Goal: Contribute content: Add original content to the website for others to see

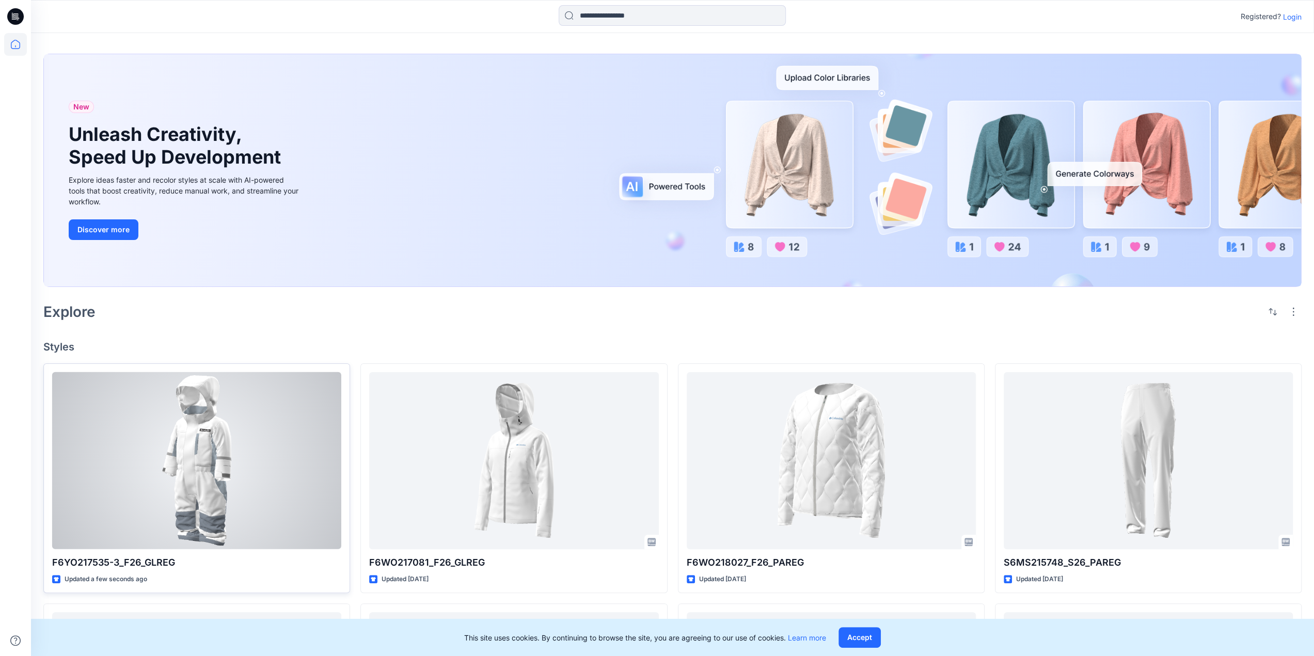
click at [241, 502] on div at bounding box center [196, 460] width 289 height 177
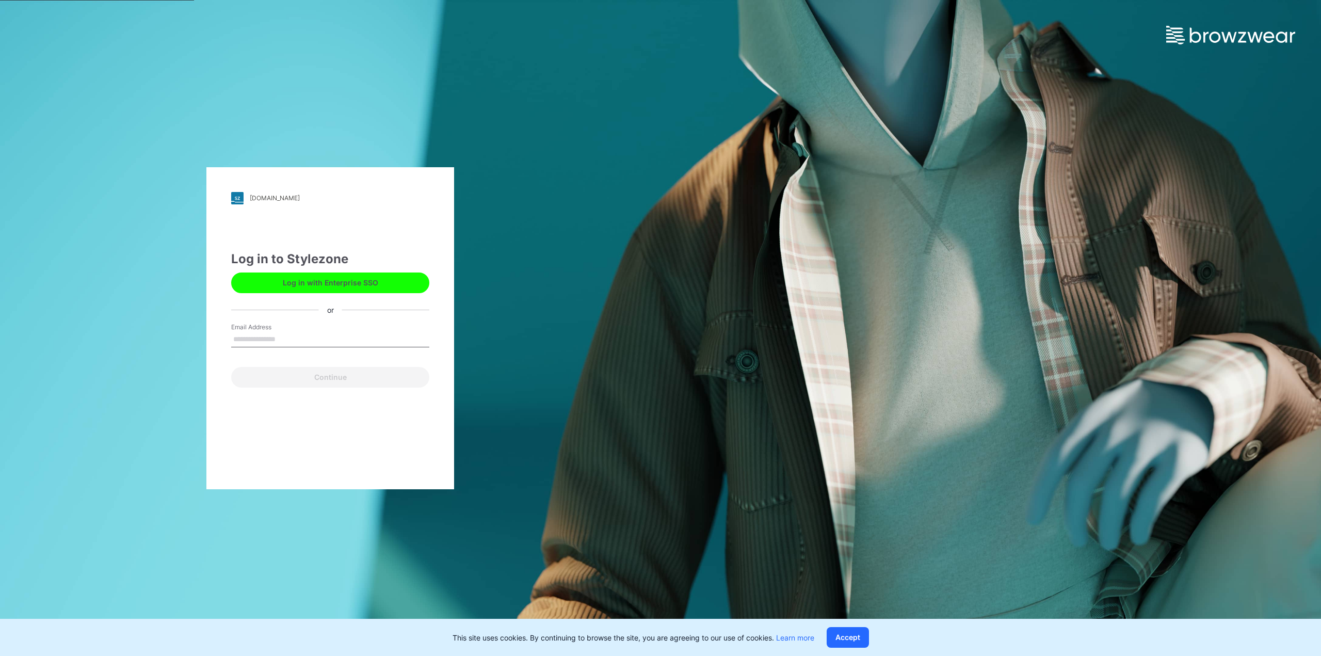
click at [308, 338] on input "Email Address" at bounding box center [330, 339] width 198 height 15
type input "**********"
click at [311, 374] on button "Continue" at bounding box center [330, 377] width 198 height 21
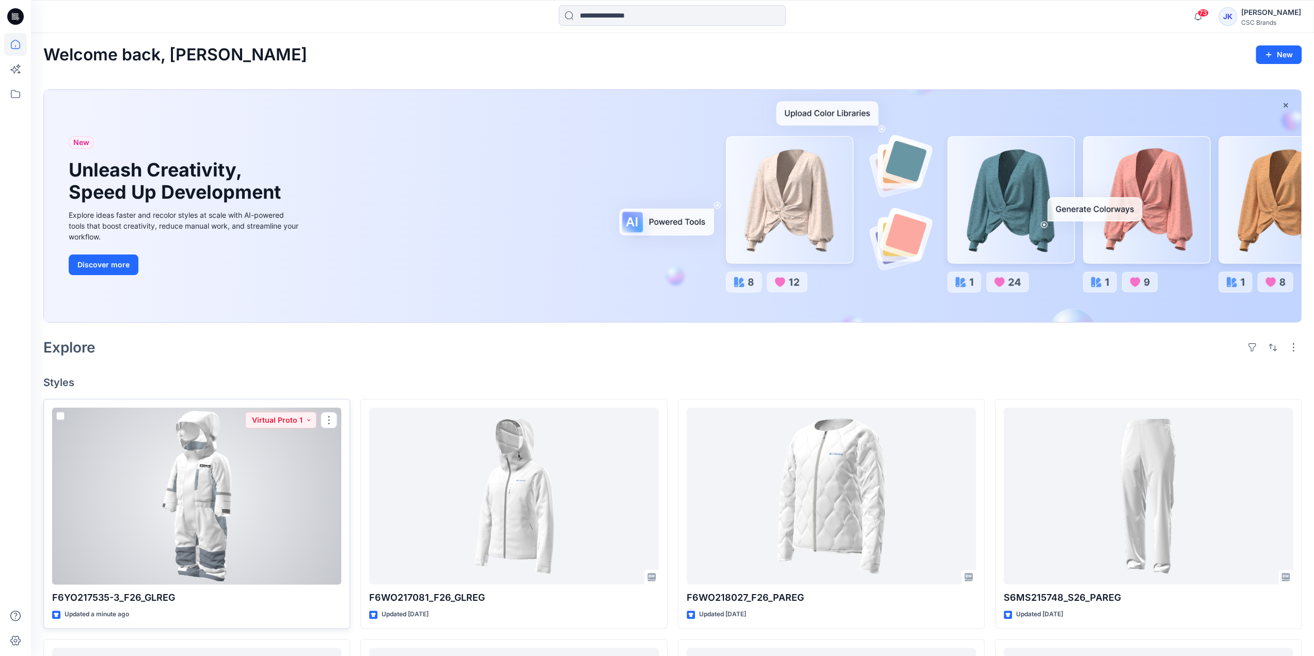
click at [241, 477] on div at bounding box center [196, 496] width 289 height 177
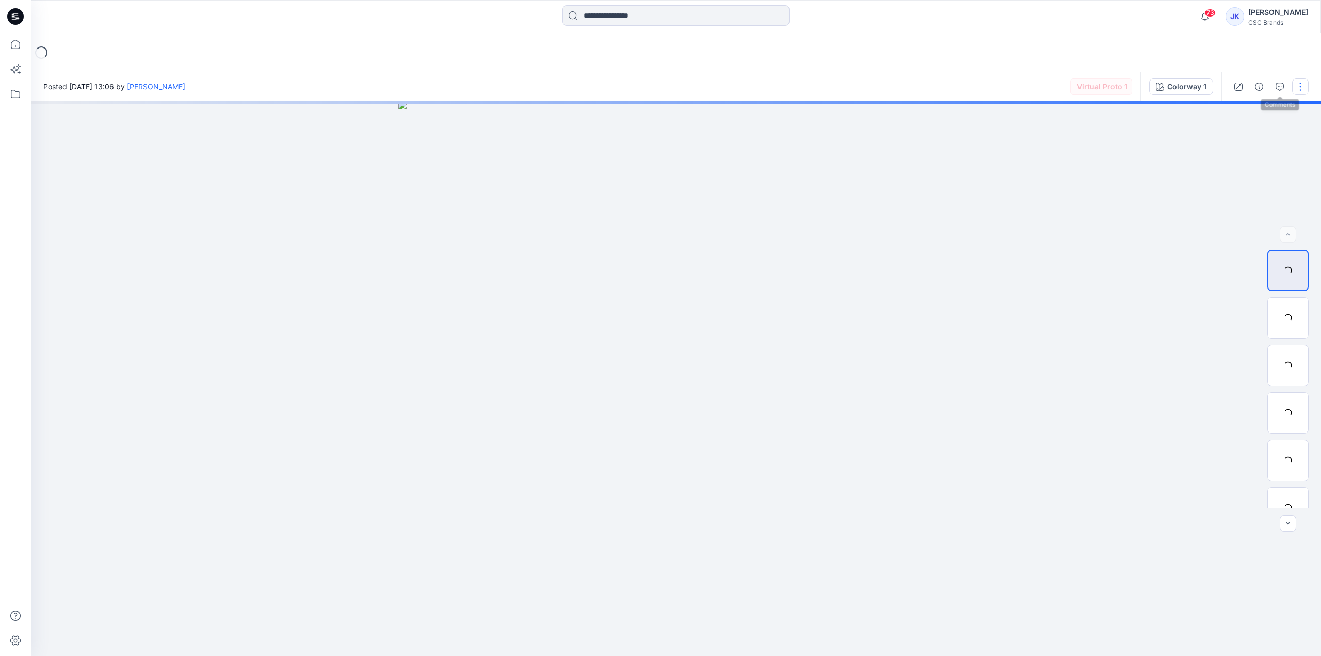
click at [1299, 91] on button "button" at bounding box center [1300, 86] width 17 height 17
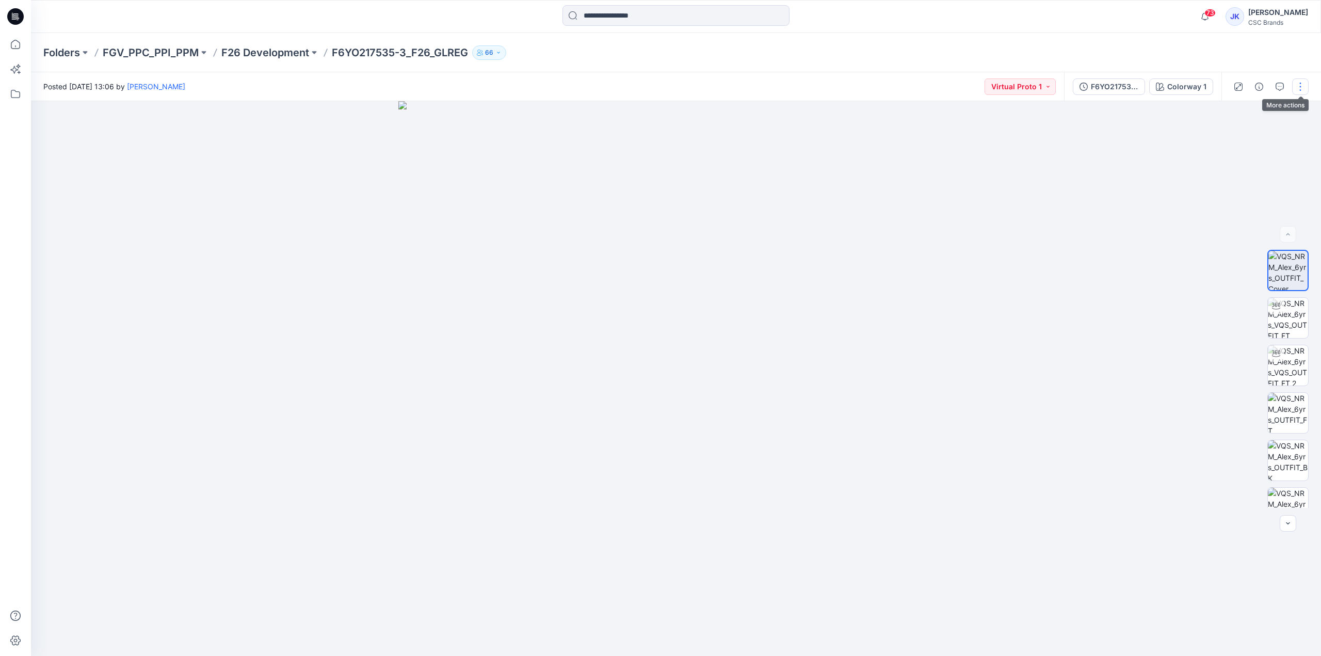
click at [1302, 89] on button "button" at bounding box center [1300, 86] width 17 height 17
click at [1253, 135] on button "Edit" at bounding box center [1257, 139] width 95 height 19
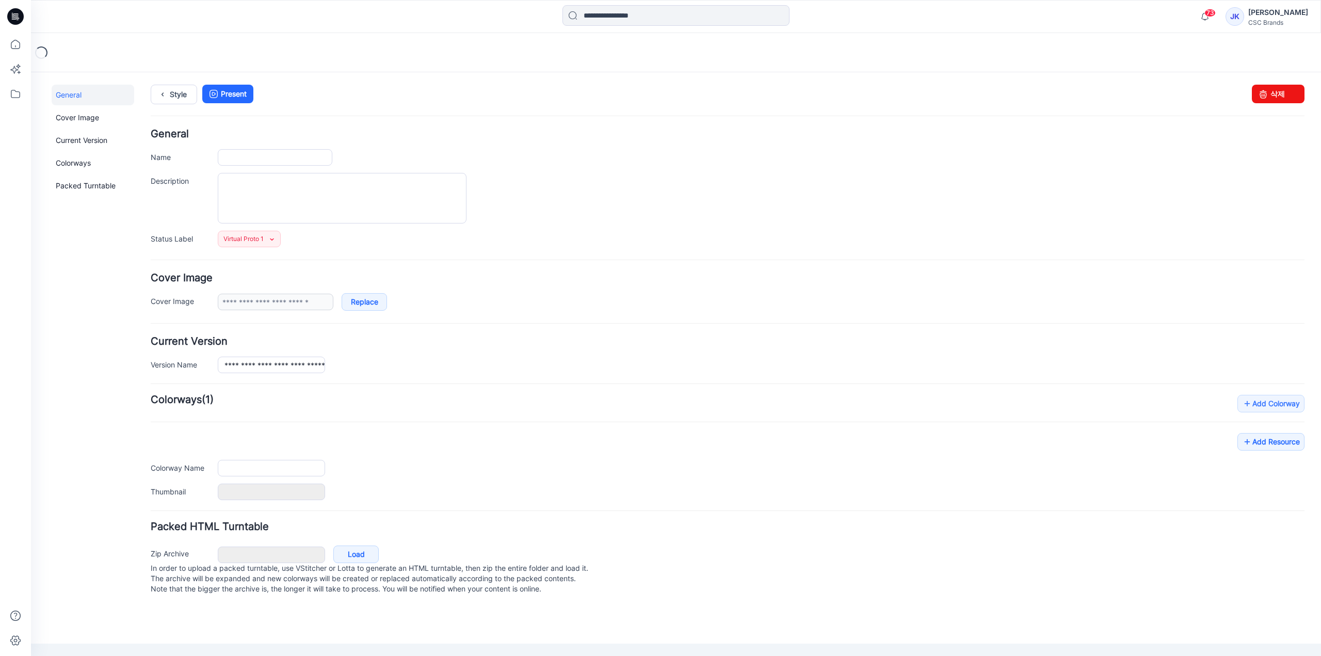
type input "**********"
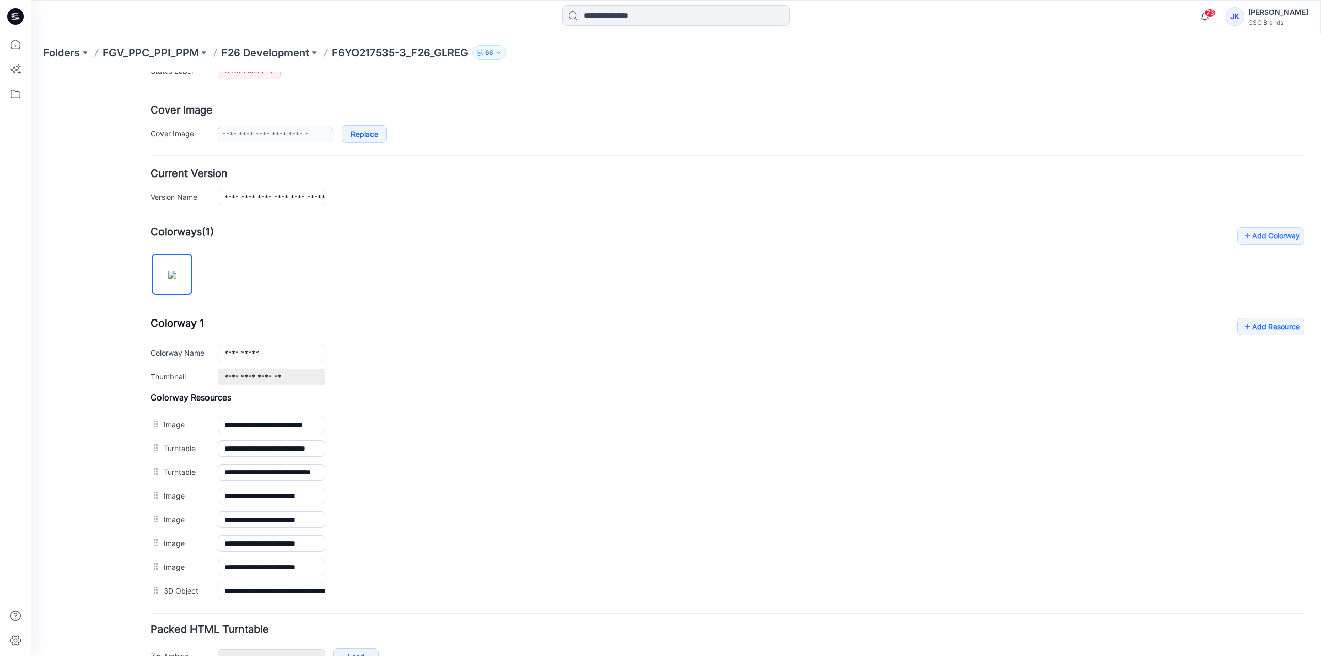
scroll to position [227, 0]
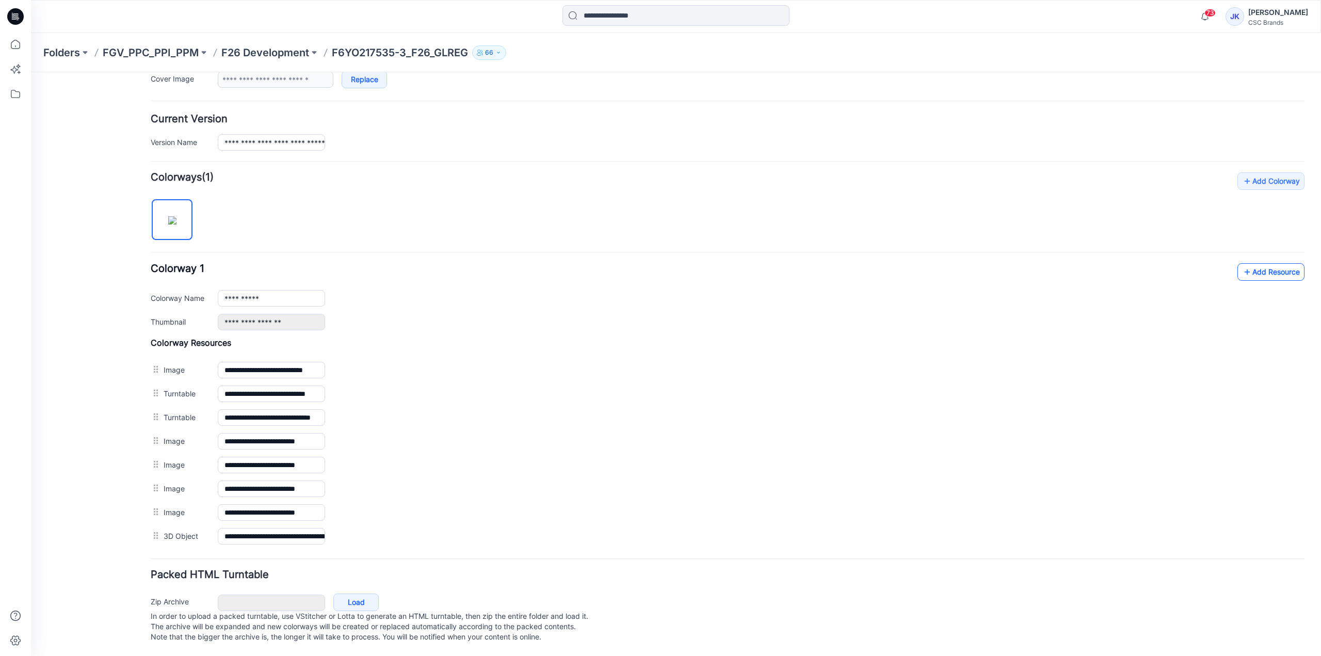
click at [1264, 271] on link "Add Resource" at bounding box center [1271, 272] width 67 height 18
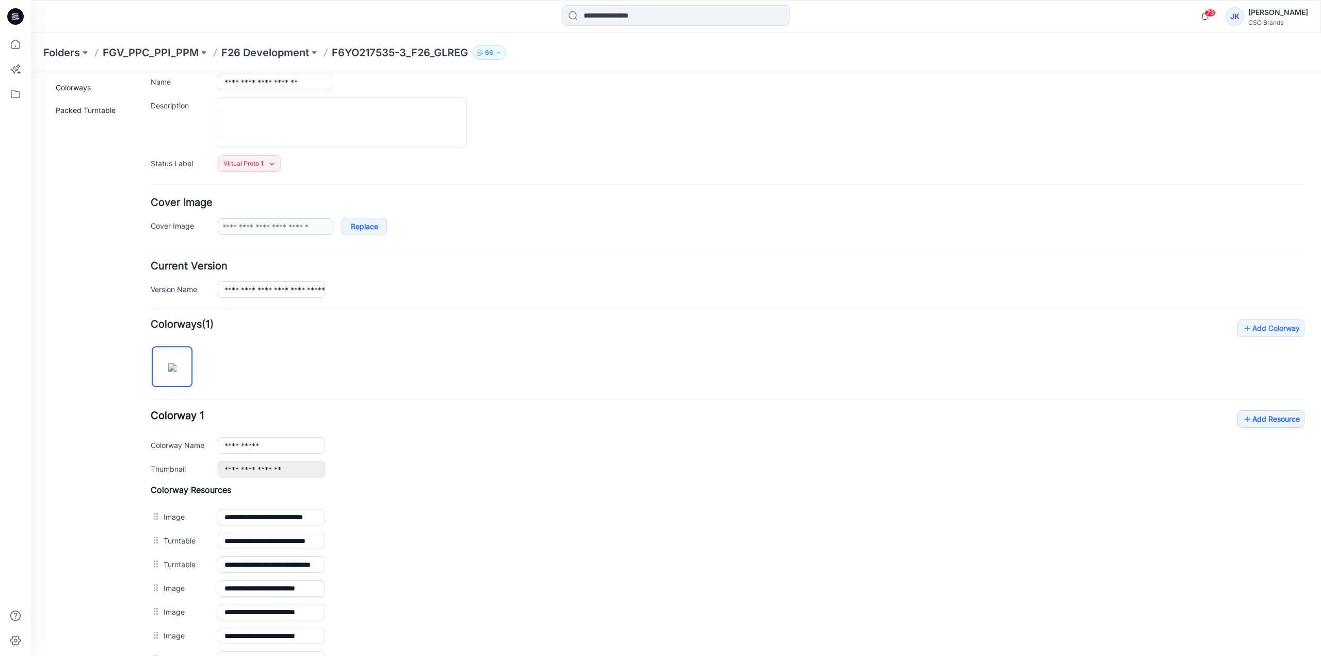
scroll to position [0, 0]
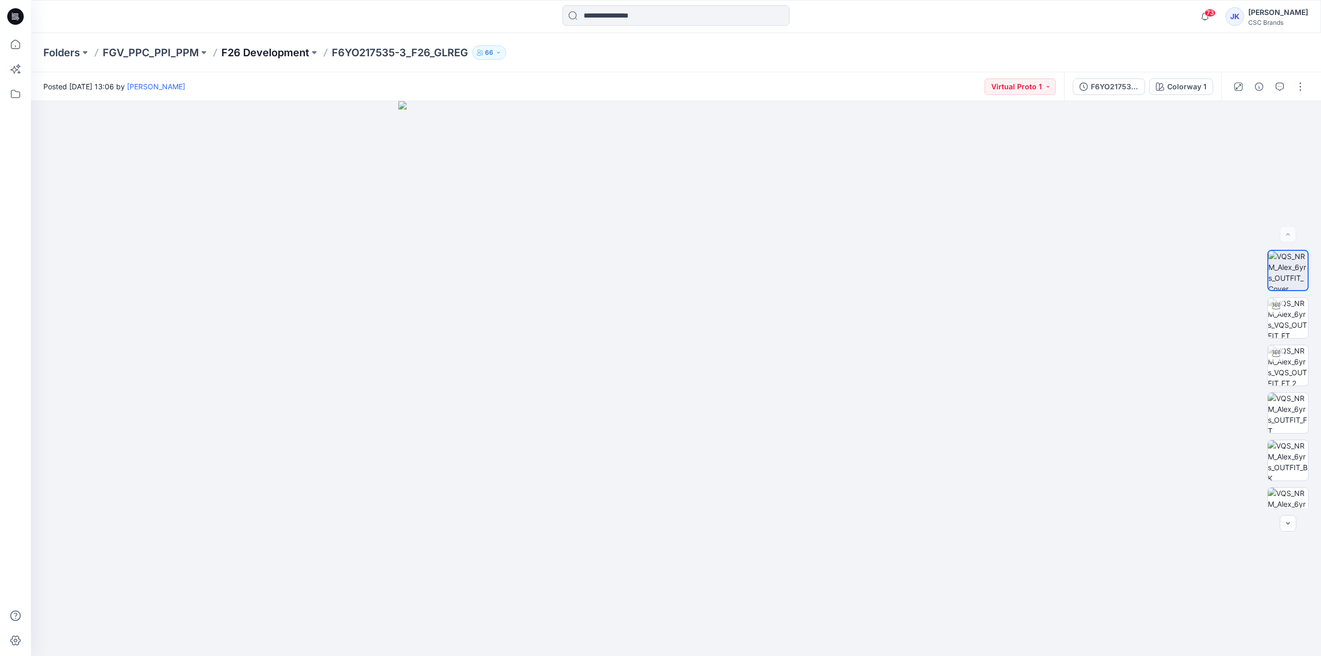
click at [280, 52] on p "F26 Development" at bounding box center [265, 52] width 88 height 14
